Goal: Information Seeking & Learning: Understand process/instructions

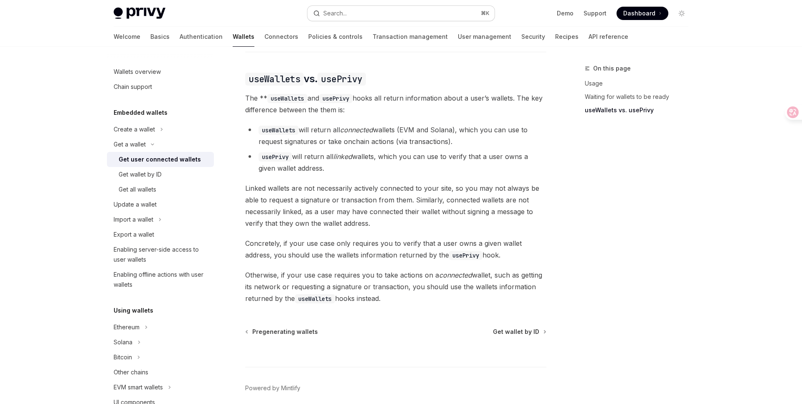
scroll to position [687, 0]
click at [180, 36] on link "Authentication" at bounding box center [201, 37] width 43 height 20
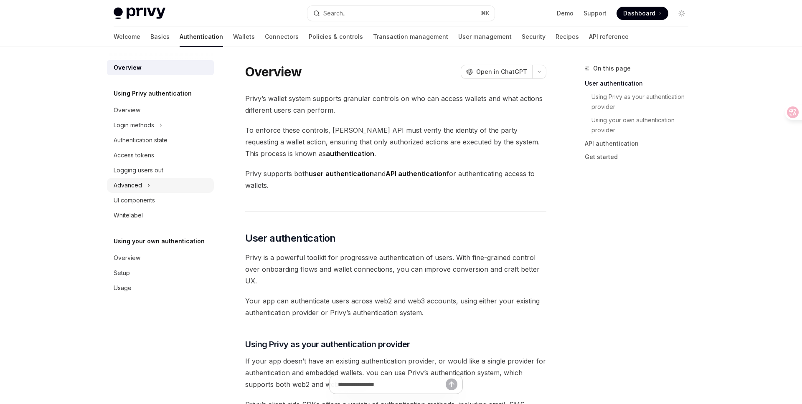
click at [151, 183] on div "Advanced" at bounding box center [160, 185] width 107 height 15
click at [138, 198] on icon at bounding box center [136, 201] width 3 height 10
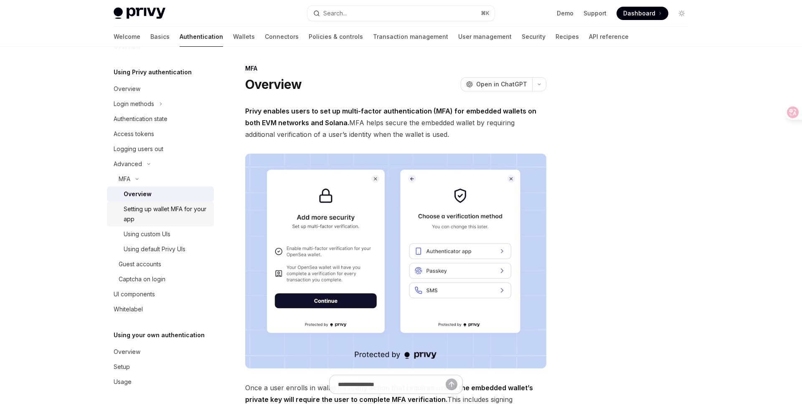
scroll to position [23, 0]
click at [170, 233] on div "Using custom UIs" at bounding box center [147, 233] width 47 height 10
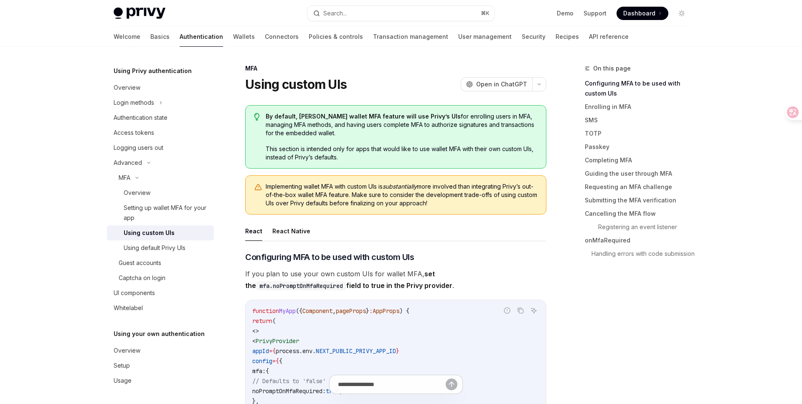
click at [631, 308] on div "On this page Configuring MFA to be used with custom UIs Enrolling in MFA SMS TO…" at bounding box center [631, 234] width 127 height 341
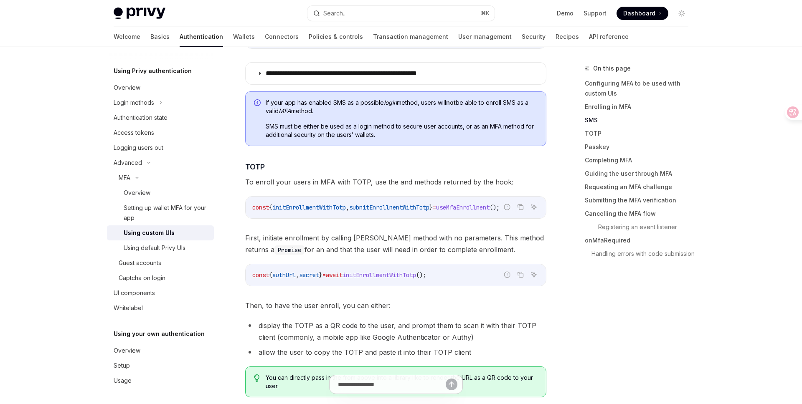
scroll to position [997, 0]
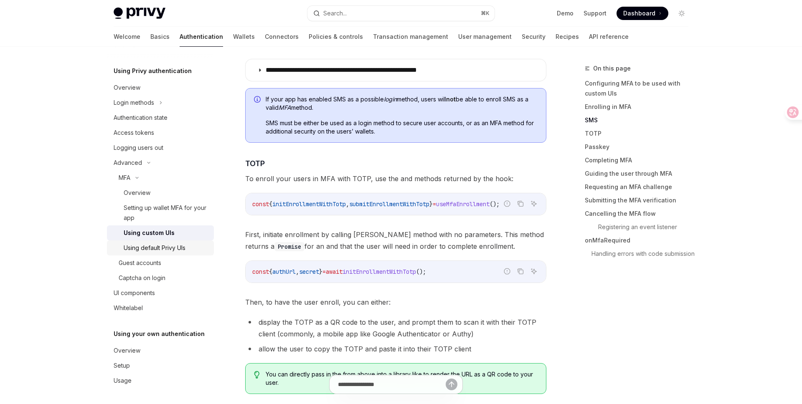
click at [170, 247] on div "Using default Privy UIs" at bounding box center [155, 248] width 62 height 10
type textarea "*"
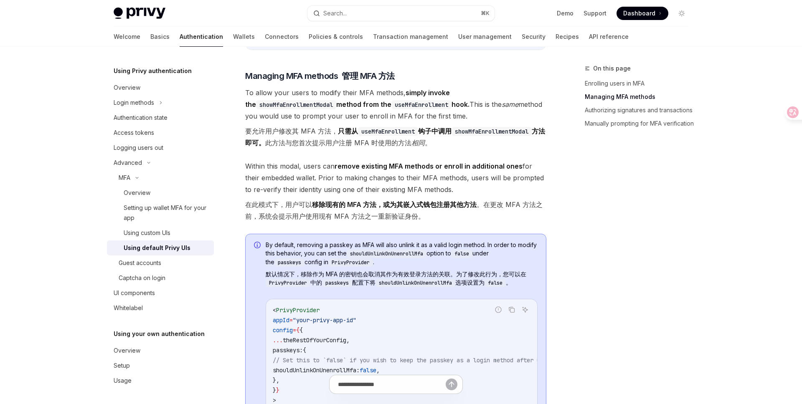
scroll to position [687, 0]
